Goal: Find specific page/section: Find specific page/section

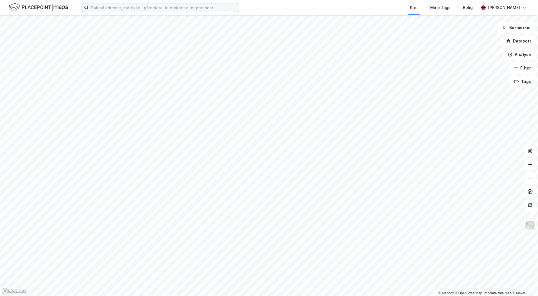
click at [107, 11] on input at bounding box center [164, 7] width 150 height 8
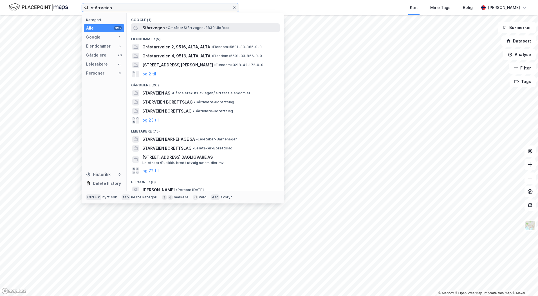
type input "stårrveien"
click at [189, 29] on span "• Område • Stårrvegen, 3830 Ulefoss" at bounding box center [197, 28] width 63 height 5
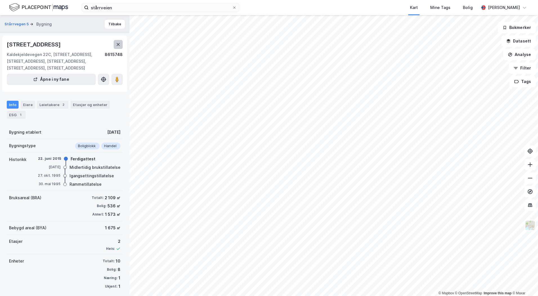
click at [119, 47] on icon at bounding box center [118, 44] width 5 height 5
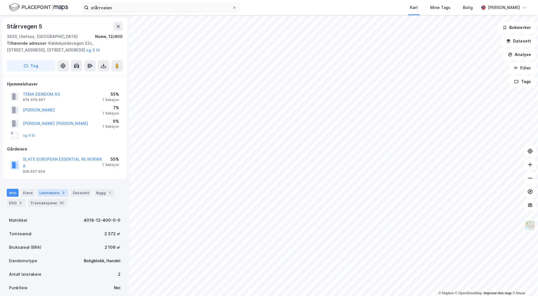
click at [61, 192] on div "2" at bounding box center [63, 193] width 6 height 6
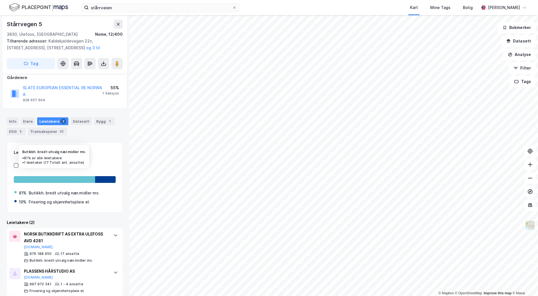
scroll to position [78, 0]
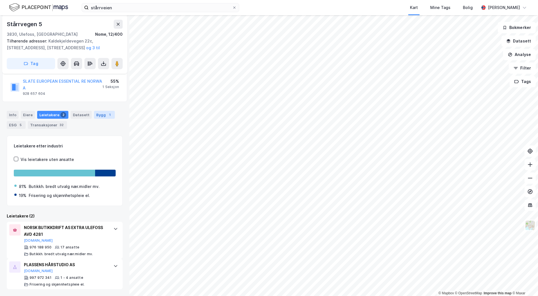
click at [101, 114] on div "Bygg 1" at bounding box center [104, 115] width 21 height 8
